Goal: Check status: Check status

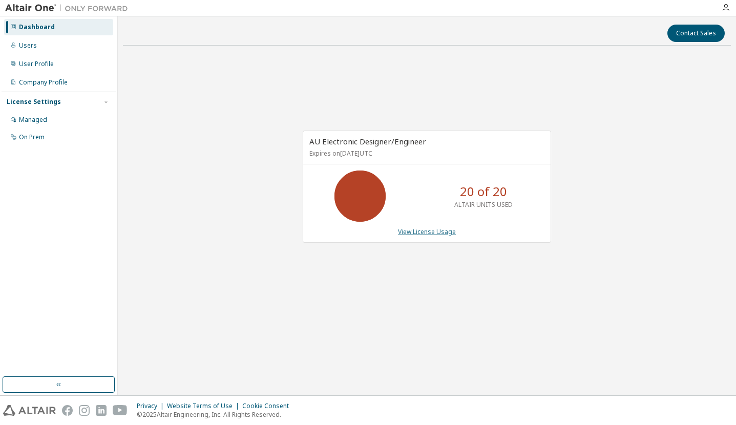
click at [434, 233] on link "View License Usage" at bounding box center [427, 231] width 58 height 9
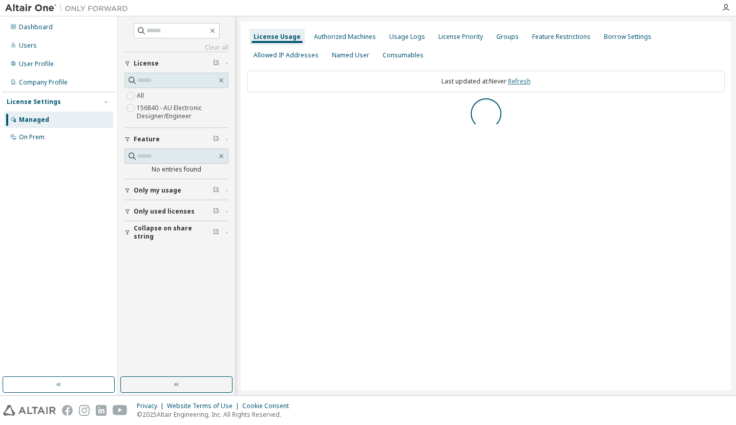
click at [518, 79] on link "Refresh" at bounding box center [519, 81] width 23 height 9
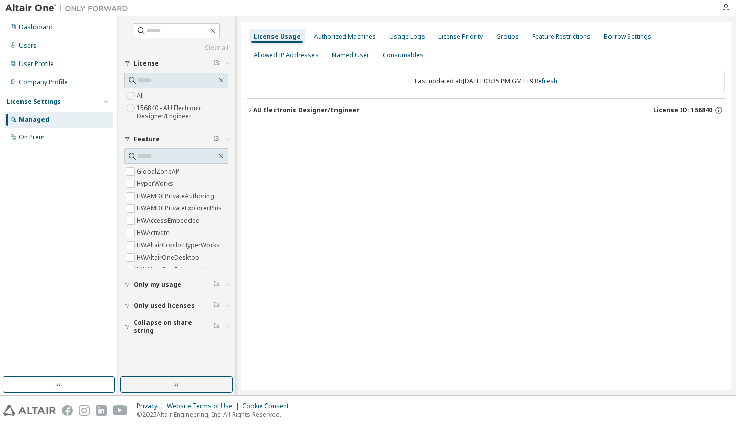
click at [293, 107] on div "AU Electronic Designer/Engineer" at bounding box center [306, 110] width 107 height 8
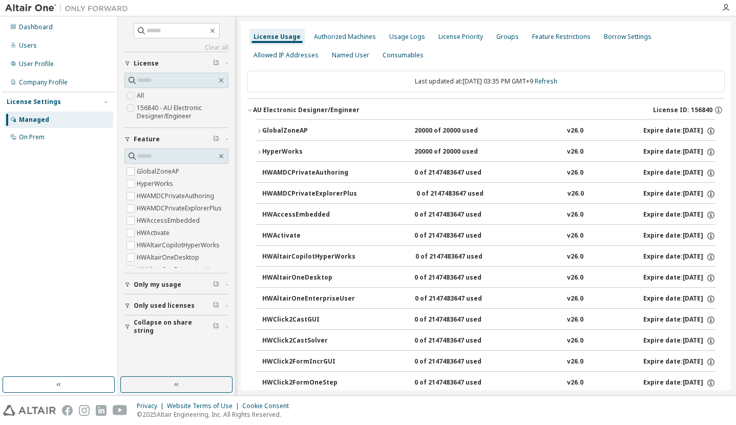
click at [276, 128] on div "GlobalZoneAP" at bounding box center [308, 131] width 92 height 9
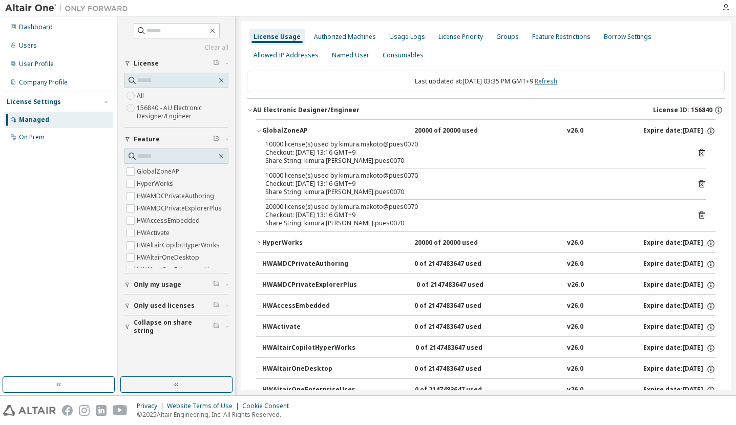
click at [556, 78] on link "Refresh" at bounding box center [546, 81] width 23 height 9
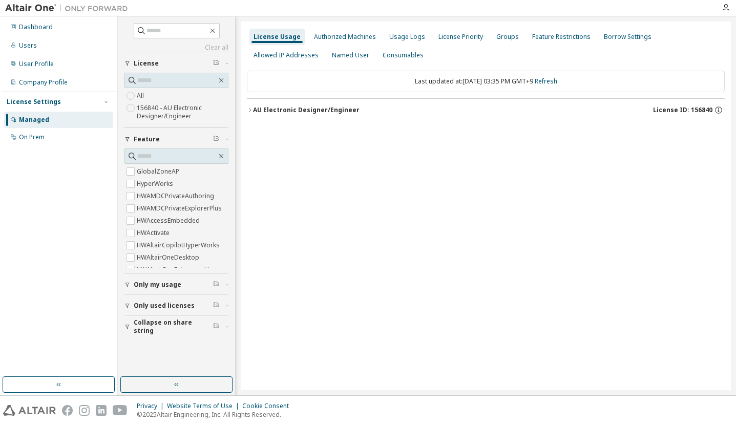
click at [328, 109] on div "AU Electronic Designer/Engineer" at bounding box center [306, 110] width 107 height 8
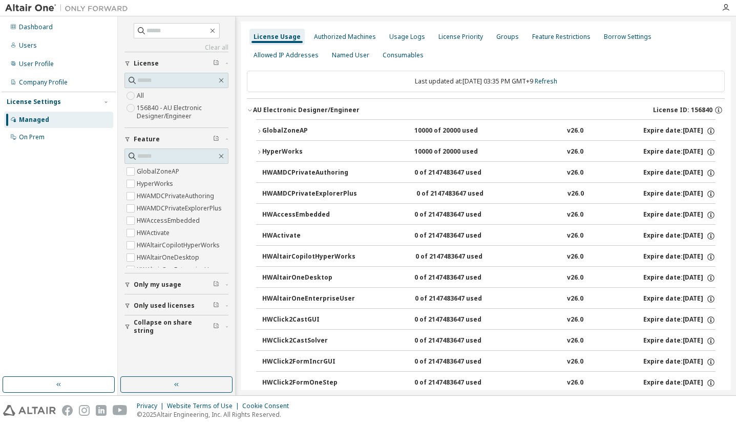
click at [287, 129] on div "GlobalZoneAP" at bounding box center [308, 131] width 92 height 9
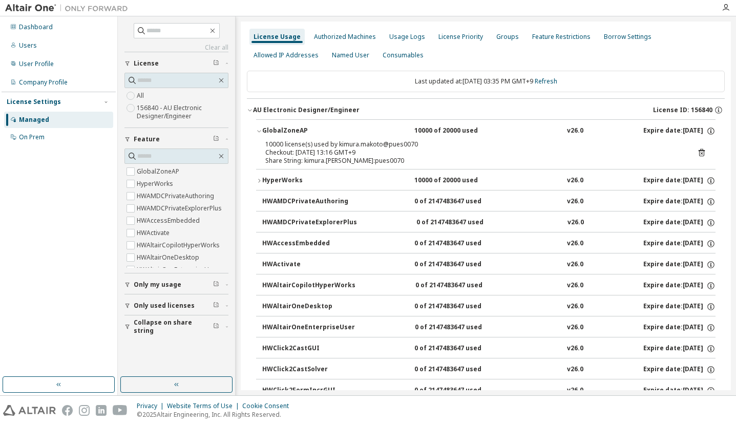
click at [275, 173] on button "HyperWorks 10000 of 20000 used v26.0 Expire date: 2026-03-18" at bounding box center [486, 181] width 460 height 23
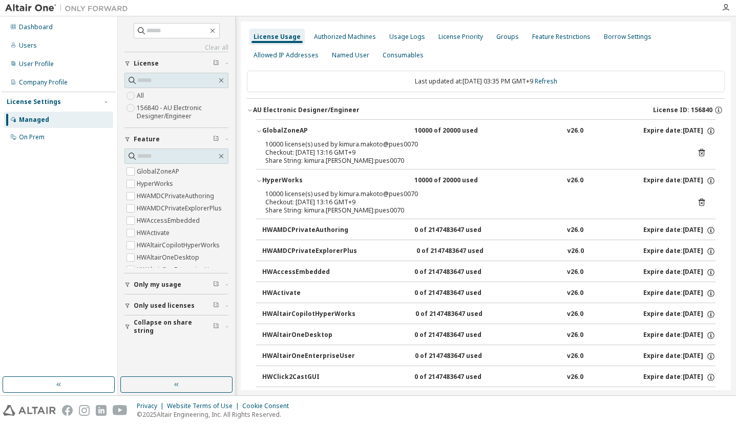
click at [697, 151] on icon at bounding box center [701, 152] width 9 height 9
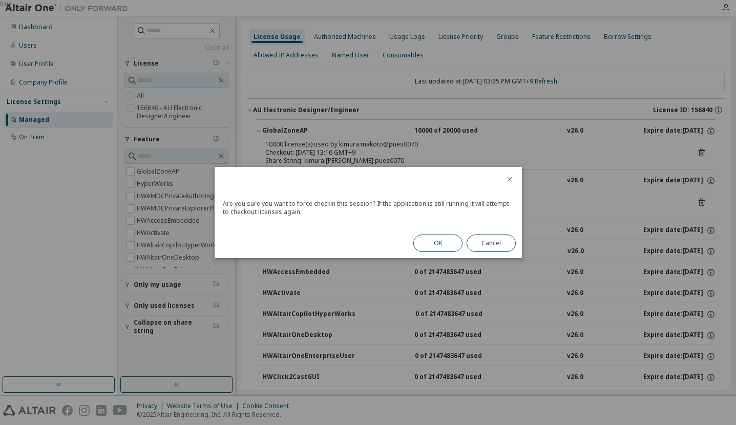
click at [434, 242] on button "OK" at bounding box center [437, 243] width 49 height 17
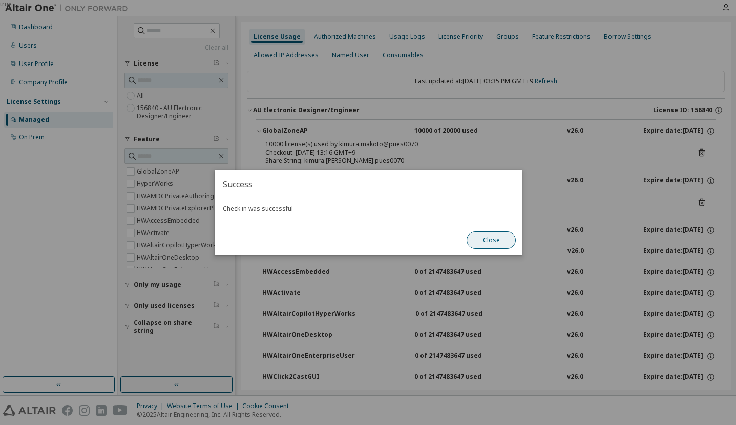
click at [501, 240] on button "Close" at bounding box center [491, 240] width 49 height 17
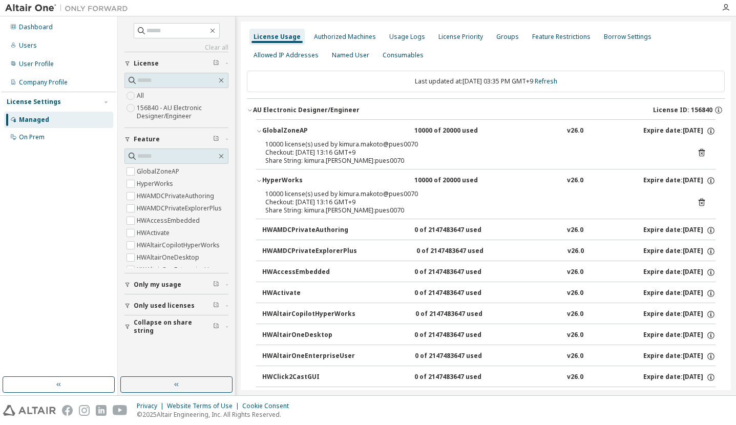
click at [699, 200] on icon at bounding box center [702, 203] width 6 height 8
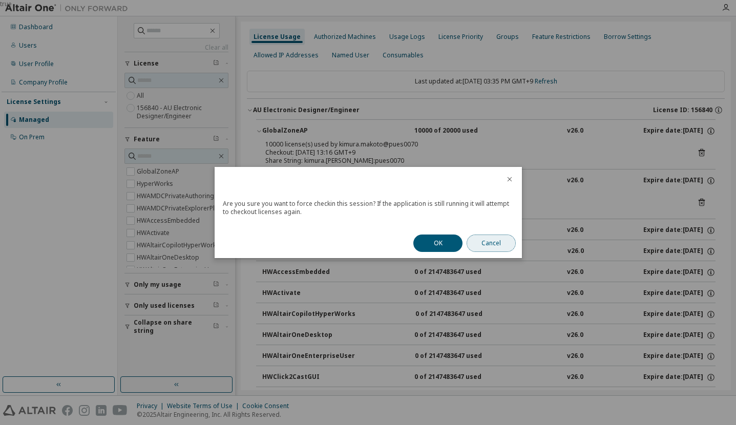
click at [494, 244] on button "Cancel" at bounding box center [491, 243] width 49 height 17
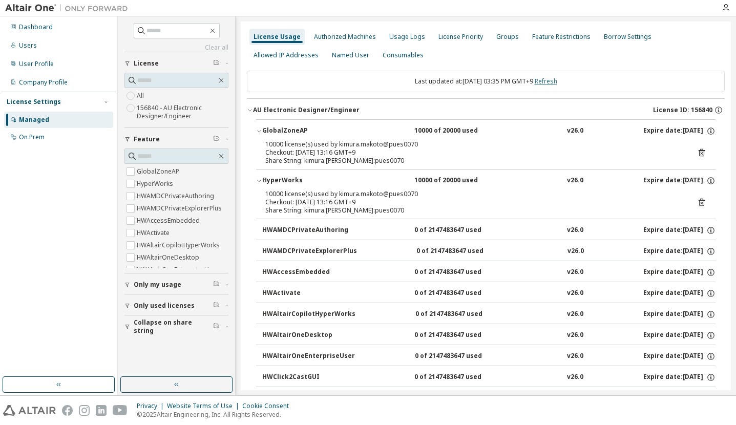
click at [555, 78] on link "Refresh" at bounding box center [546, 81] width 23 height 9
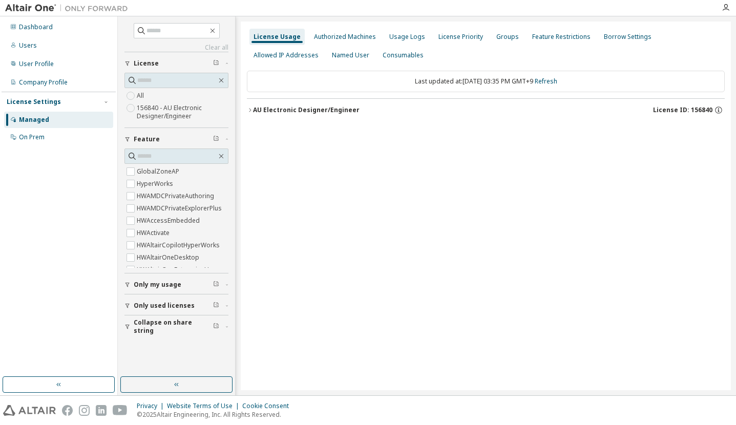
click at [295, 110] on div "AU Electronic Designer/Engineer" at bounding box center [306, 110] width 107 height 8
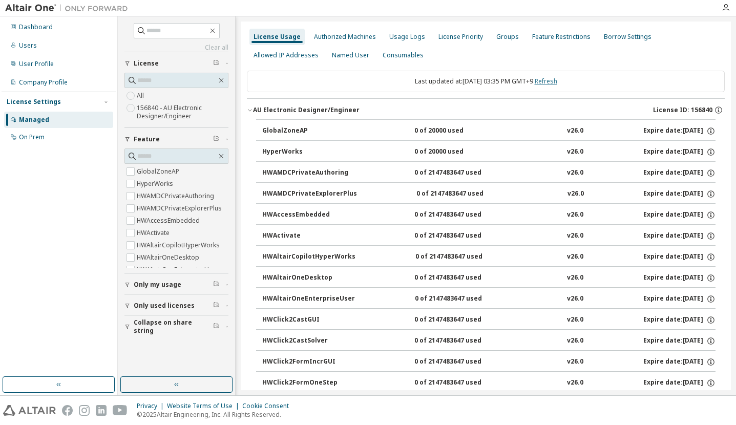
click at [557, 82] on link "Refresh" at bounding box center [546, 81] width 23 height 9
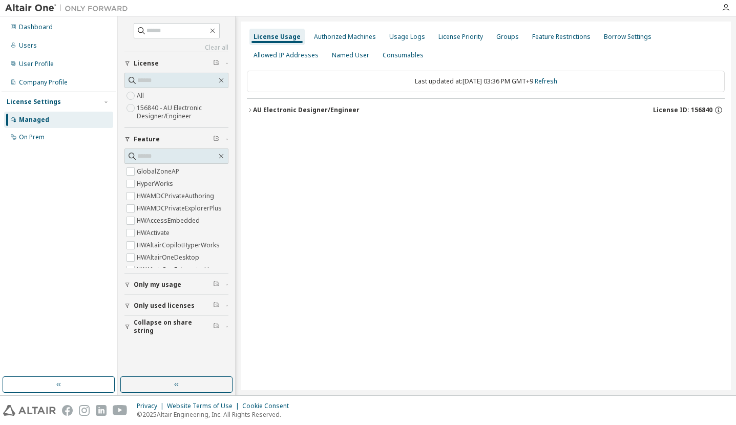
click at [340, 113] on div "AU Electronic Designer/Engineer" at bounding box center [306, 110] width 107 height 8
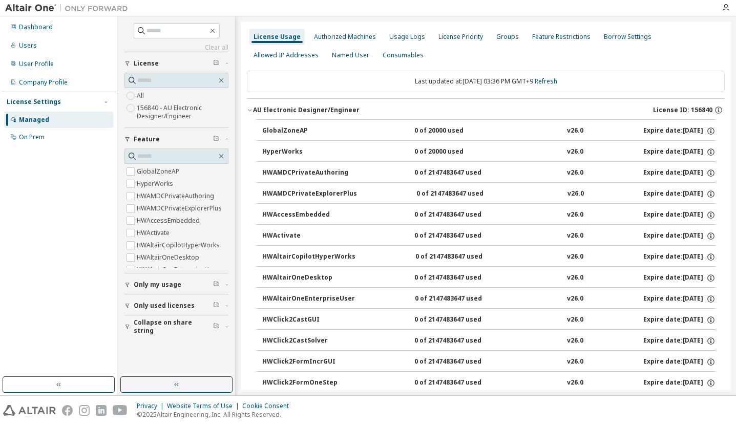
click at [44, 256] on div "Dashboard Users User Profile Company Profile License Settings Managed On Prem" at bounding box center [59, 197] width 114 height 358
